Goal: Transaction & Acquisition: Subscribe to service/newsletter

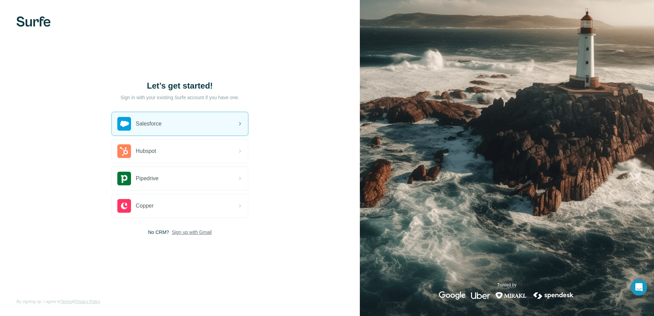
click at [196, 233] on span "Sign up with Gmail" at bounding box center [192, 232] width 40 height 7
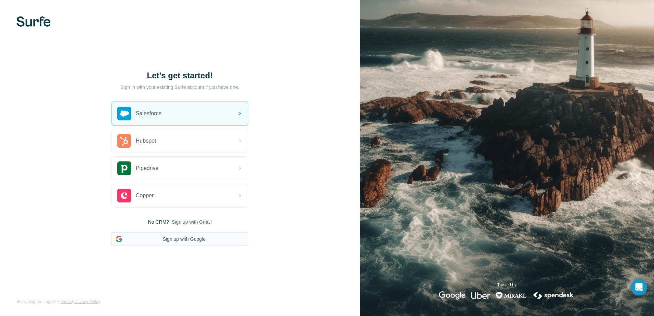
click at [190, 239] on button "Sign up with Google" at bounding box center [179, 239] width 137 height 14
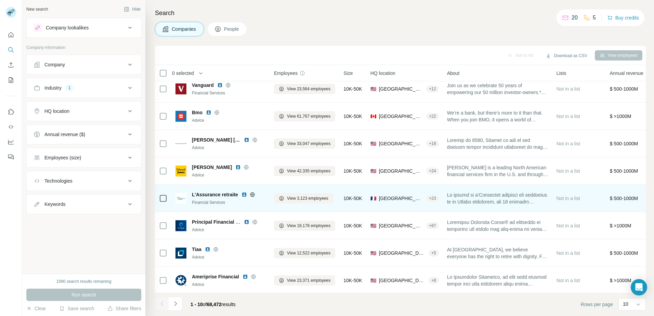
scroll to position [66, 0]
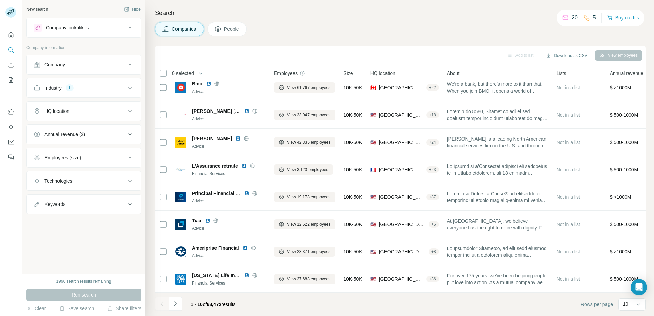
click at [124, 83] on button "Industry 1" at bounding box center [84, 88] width 114 height 16
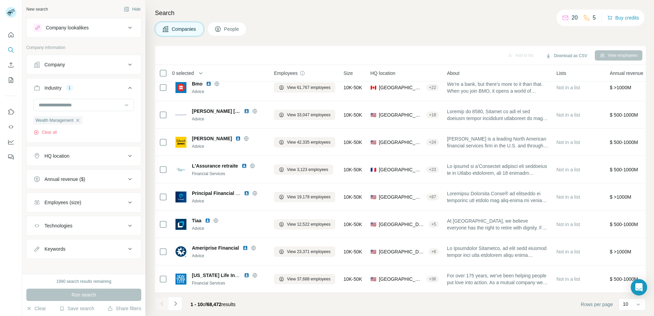
click at [124, 83] on button "Industry 1" at bounding box center [84, 89] width 114 height 19
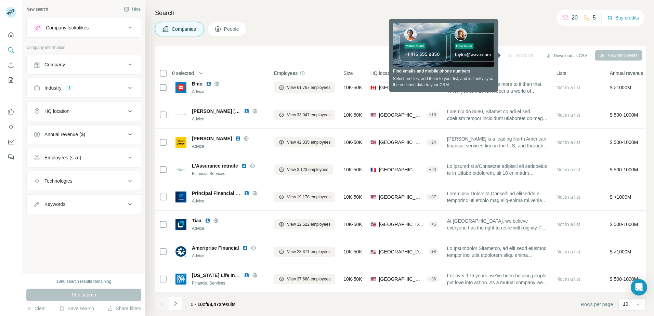
click at [107, 62] on div "Company" at bounding box center [80, 64] width 92 height 7
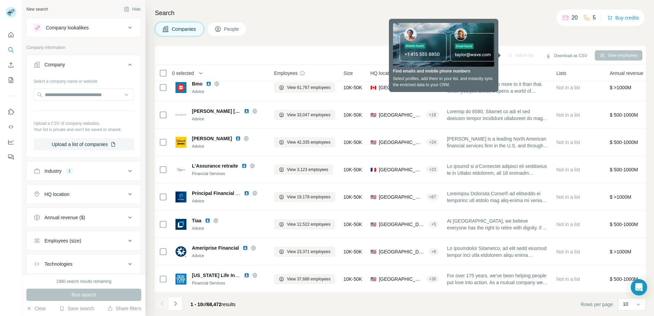
click at [107, 62] on div "Company" at bounding box center [80, 64] width 92 height 7
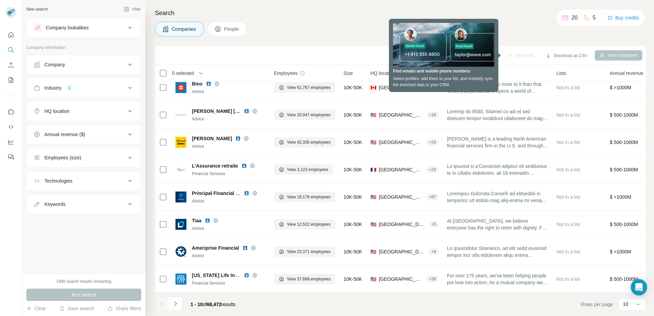
click at [535, 29] on div "Companies People" at bounding box center [400, 29] width 491 height 14
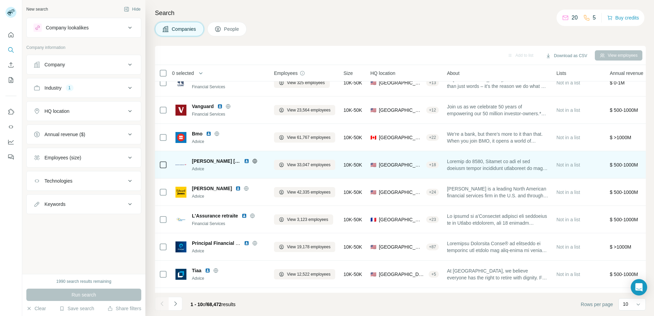
scroll to position [0, 0]
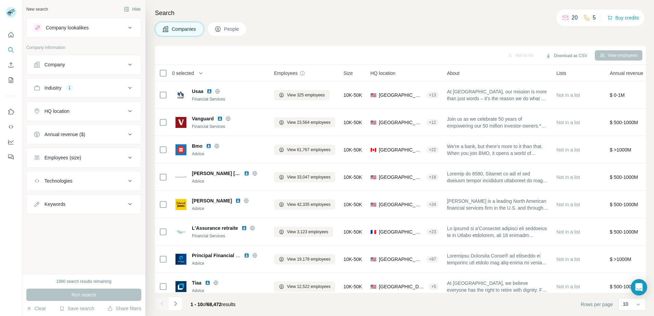
click at [104, 61] on button "Company" at bounding box center [84, 64] width 114 height 16
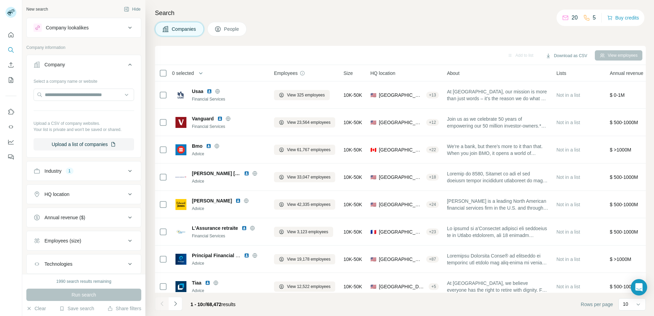
click at [104, 61] on button "Company" at bounding box center [84, 65] width 114 height 19
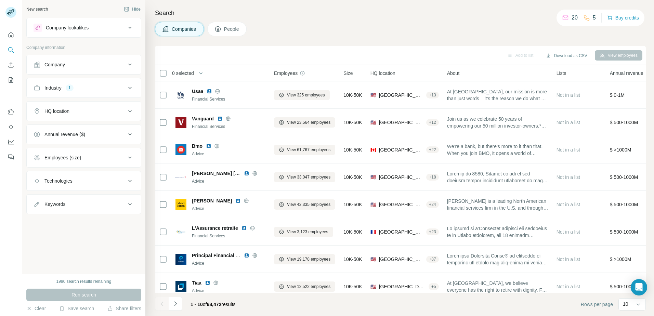
click at [99, 90] on div "Industry 1" at bounding box center [80, 87] width 92 height 7
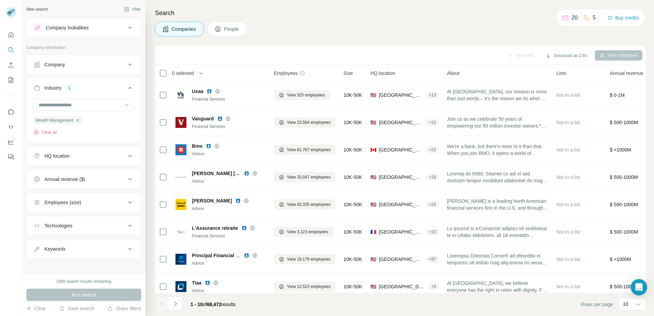
click at [99, 90] on div "Industry 1" at bounding box center [80, 87] width 92 height 7
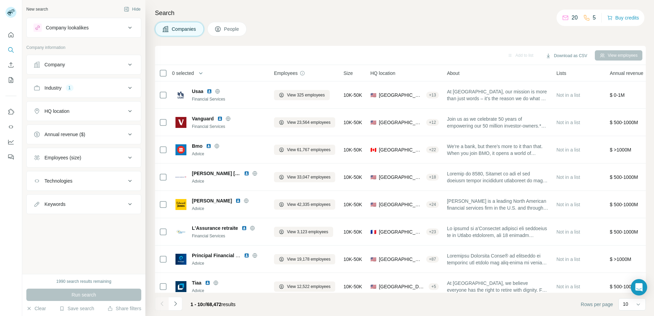
click at [105, 34] on button "Company lookalikes" at bounding box center [84, 27] width 114 height 16
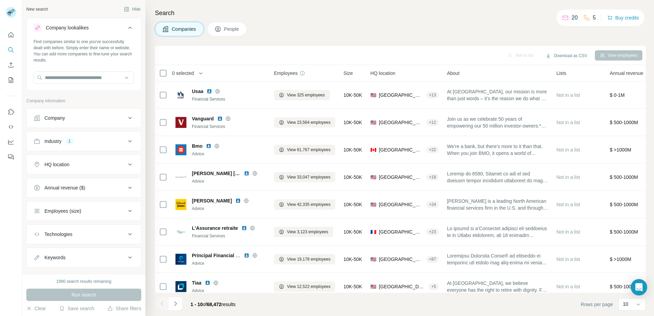
click at [105, 34] on button "Company lookalikes" at bounding box center [84, 28] width 114 height 19
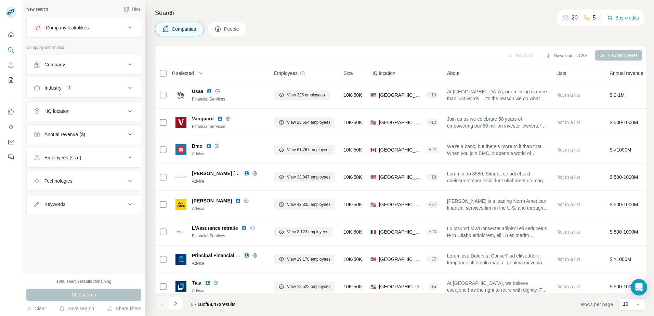
click at [384, 74] on span "HQ location" at bounding box center [382, 73] width 25 height 7
click at [615, 19] on button "Buy credits" at bounding box center [623, 18] width 32 height 10
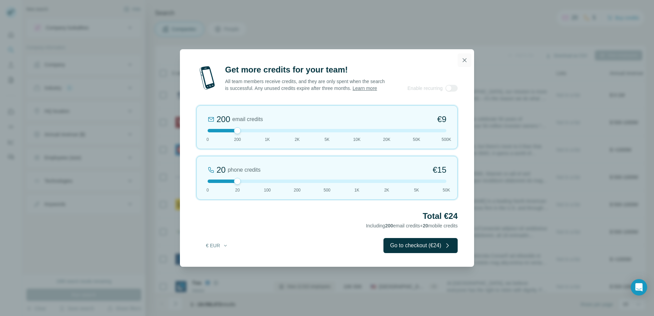
click at [462, 61] on icon "button" at bounding box center [464, 60] width 7 height 7
